Goal: Navigation & Orientation: Understand site structure

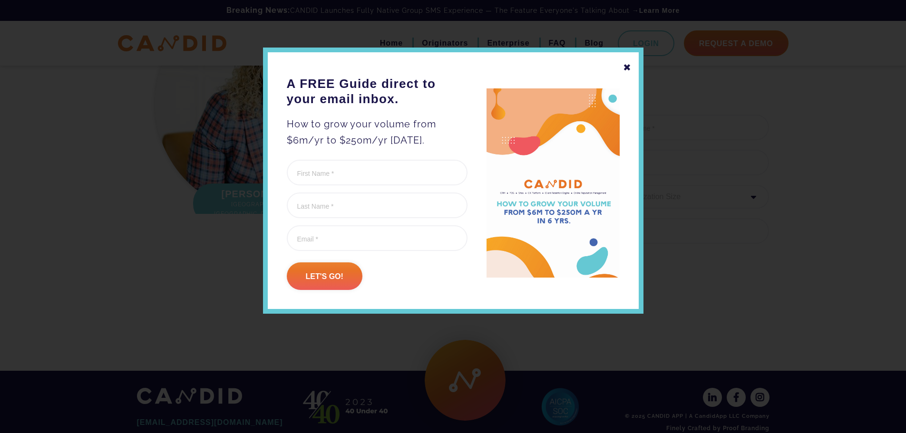
scroll to position [1296, 0]
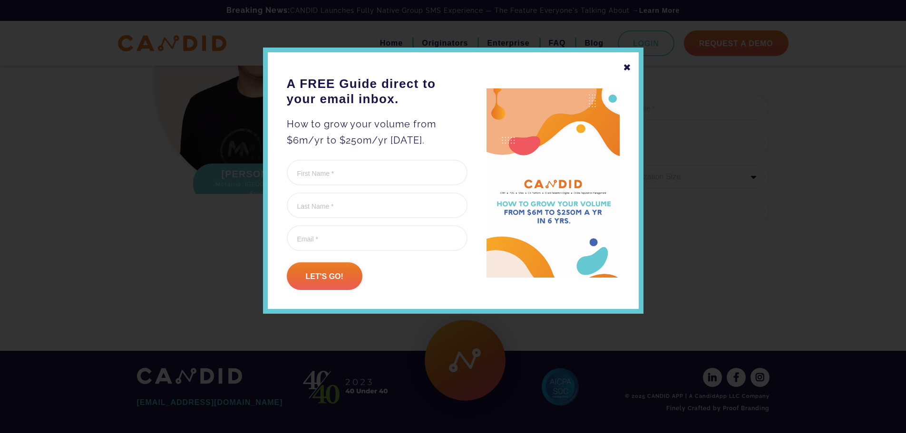
click at [630, 68] on div "✖" at bounding box center [627, 67] width 9 height 16
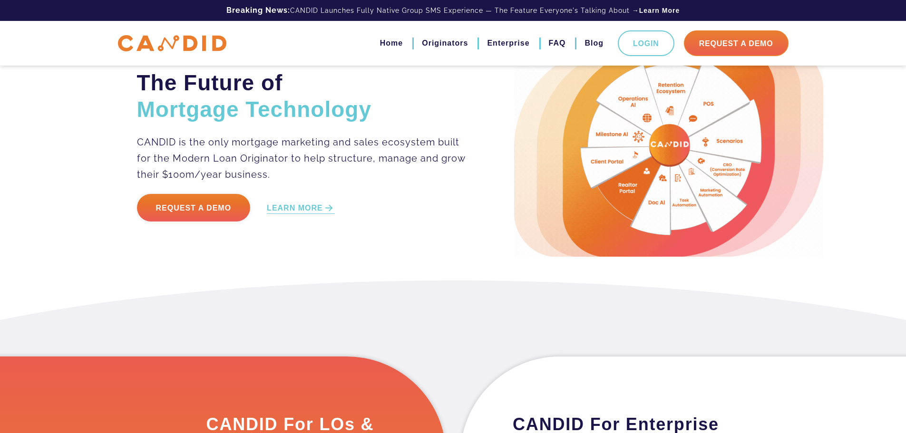
scroll to position [0, 0]
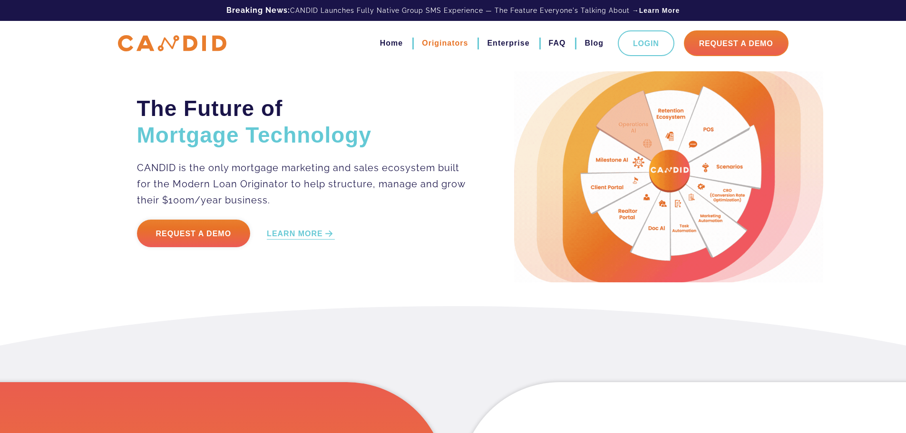
click at [422, 40] on link "Originators" at bounding box center [445, 43] width 46 height 16
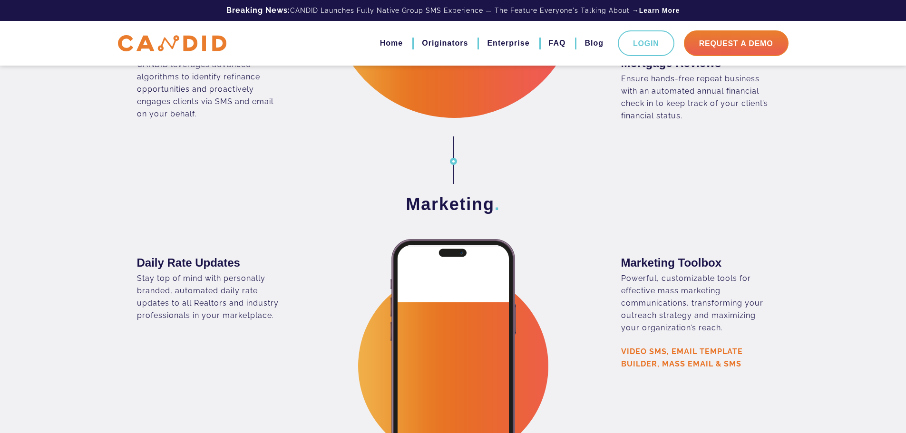
scroll to position [1712, 0]
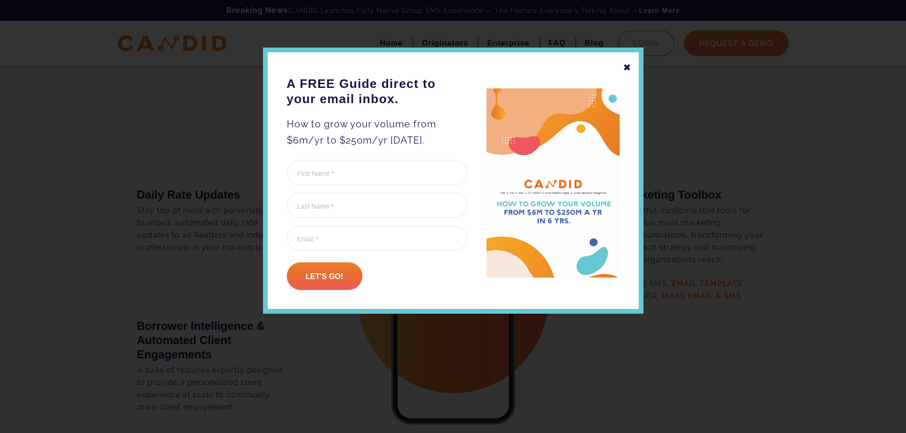
click at [624, 63] on div "✖" at bounding box center [627, 67] width 9 height 16
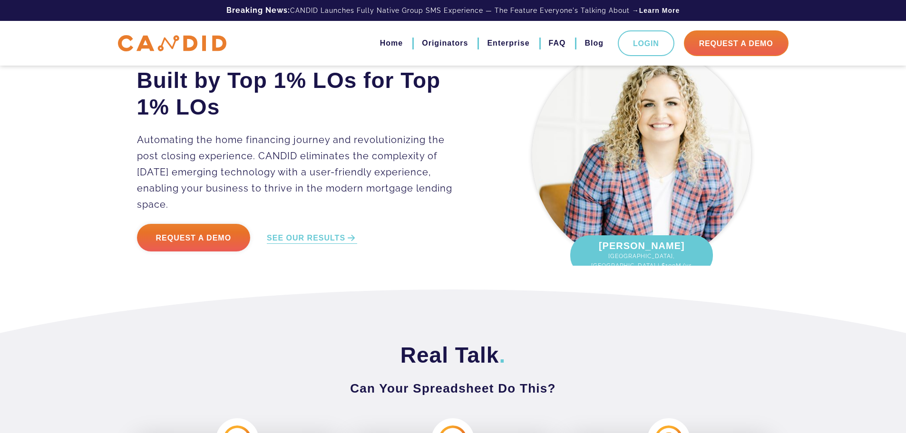
scroll to position [0, 0]
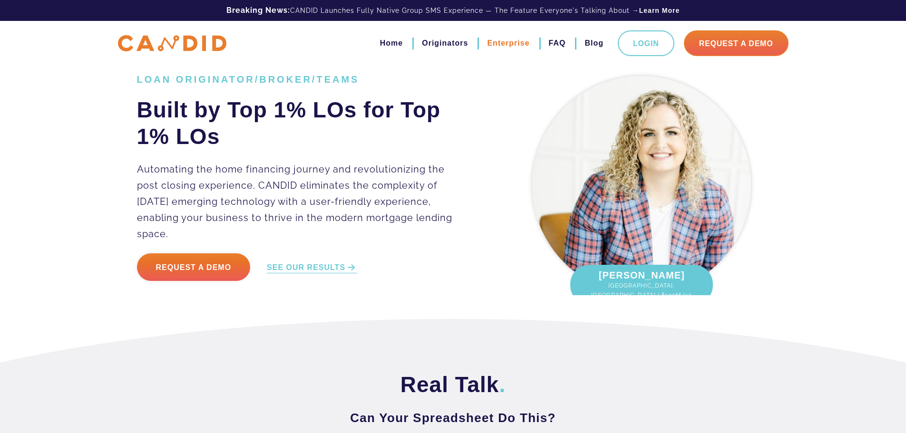
click at [502, 47] on link "Enterprise" at bounding box center [508, 43] width 42 height 16
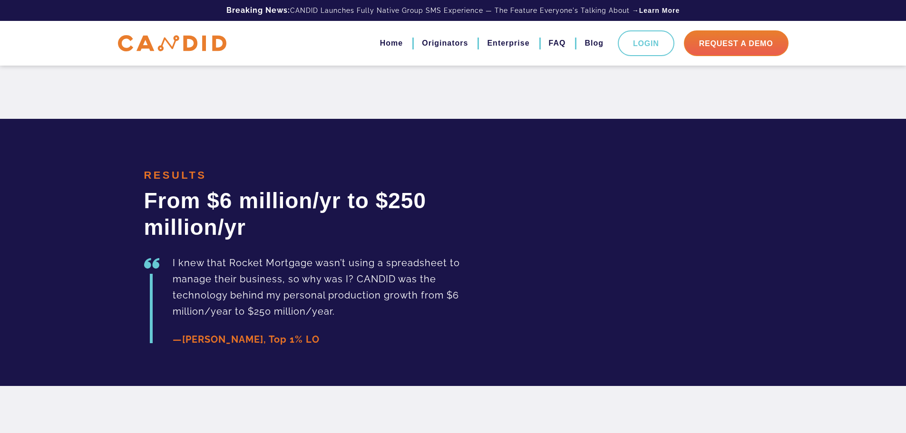
scroll to position [1616, 0]
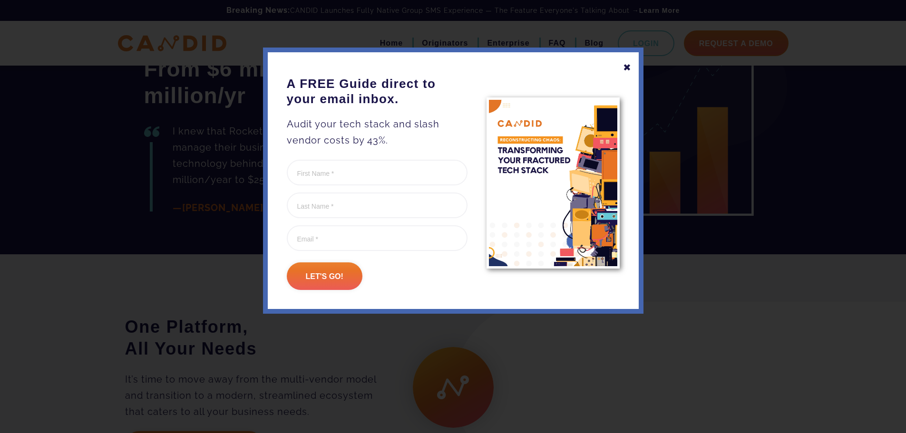
click at [619, 65] on div "✖ A FREE Guide direct to your email inbox. Audit your tech stack and slash vend…" at bounding box center [453, 181] width 380 height 266
click at [623, 66] on div "✖" at bounding box center [627, 67] width 9 height 16
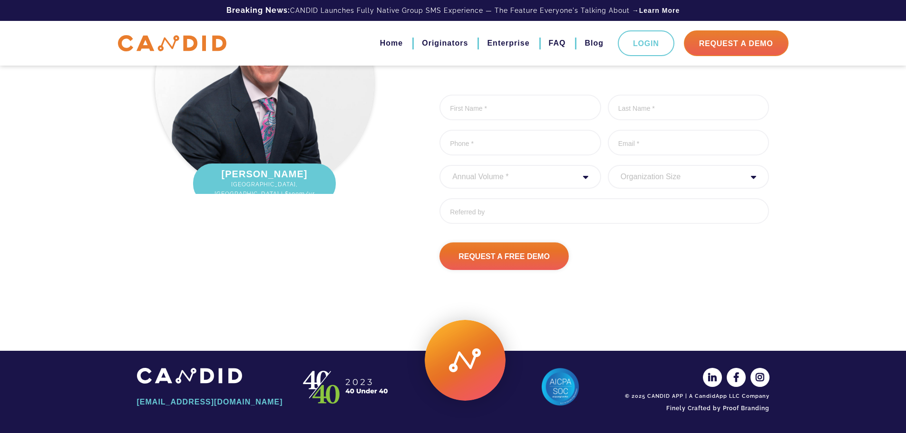
scroll to position [2462, 0]
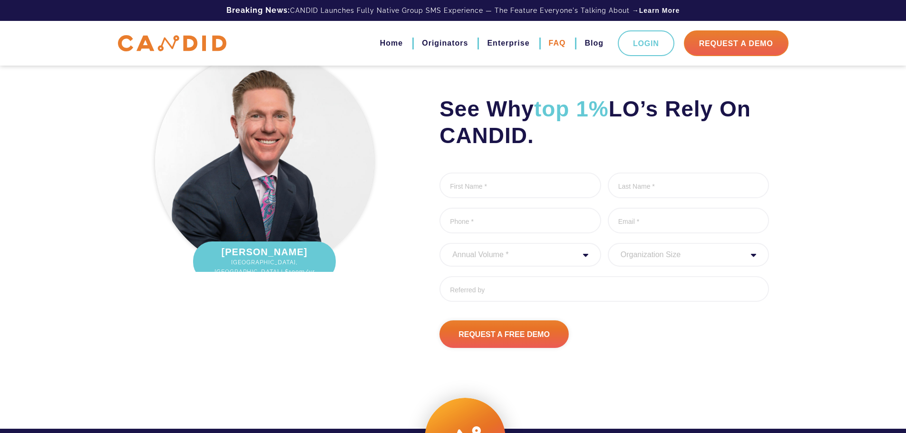
click at [549, 42] on link "FAQ" at bounding box center [557, 43] width 17 height 16
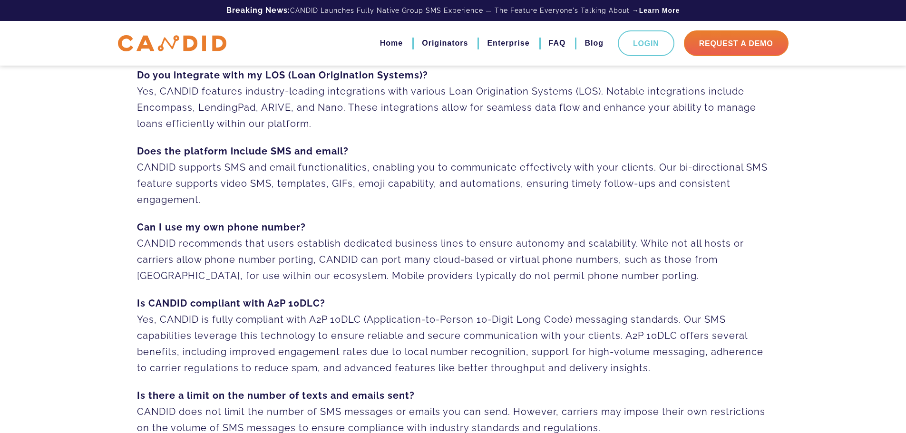
scroll to position [238, 0]
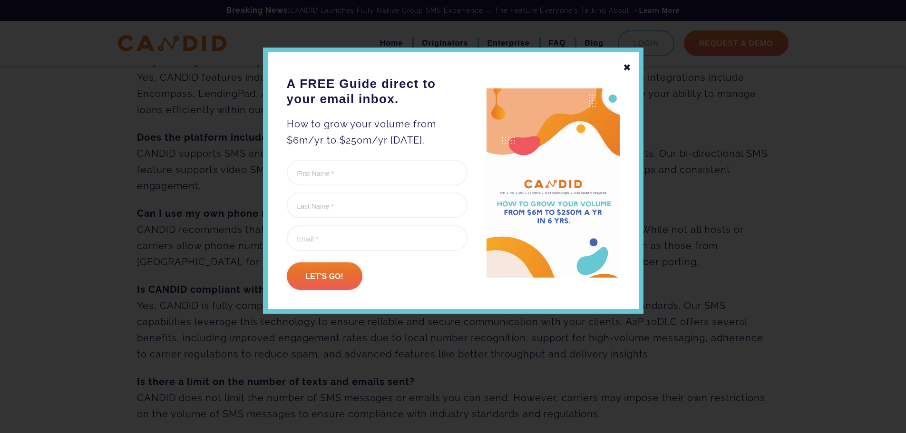
click at [625, 72] on div "✖" at bounding box center [627, 67] width 9 height 16
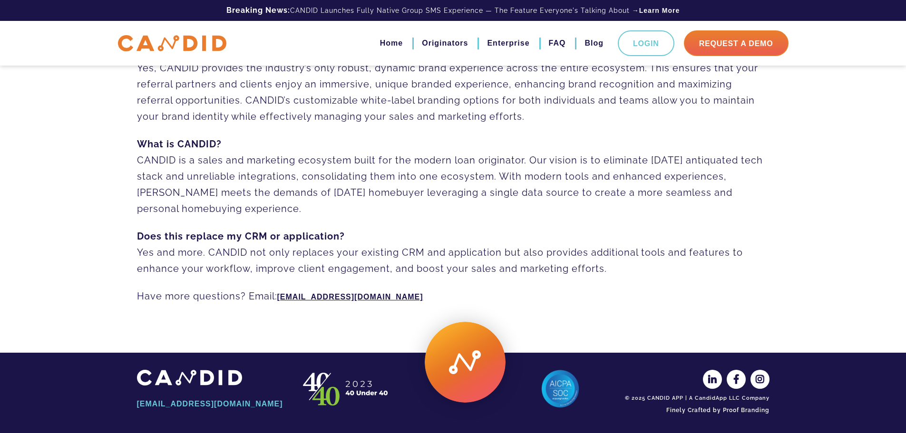
scroll to position [673, 0]
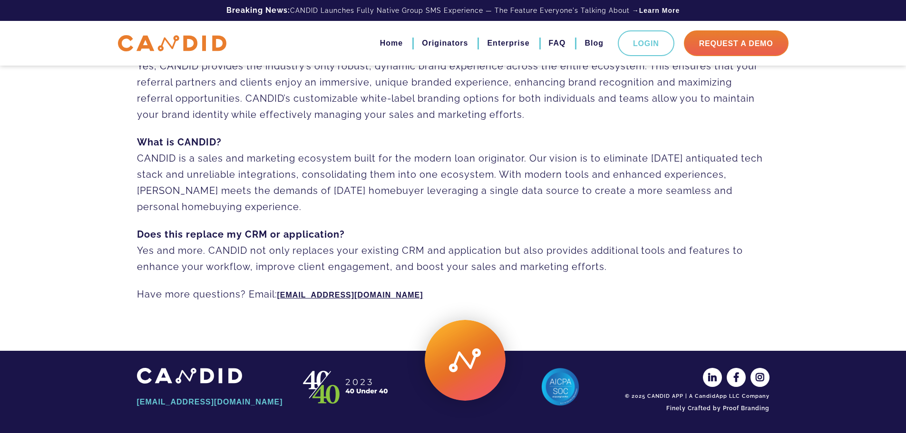
click at [559, 394] on img at bounding box center [560, 387] width 38 height 38
click at [356, 386] on img at bounding box center [346, 387] width 95 height 38
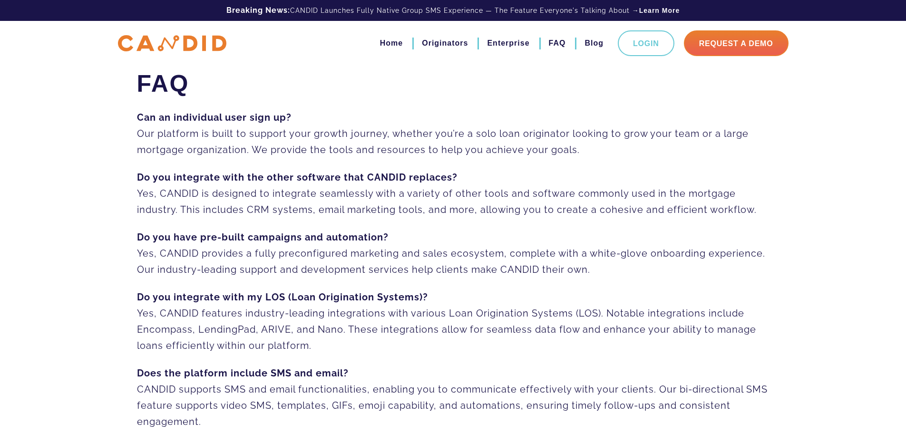
scroll to position [0, 0]
